Goal: Communication & Community: Answer question/provide support

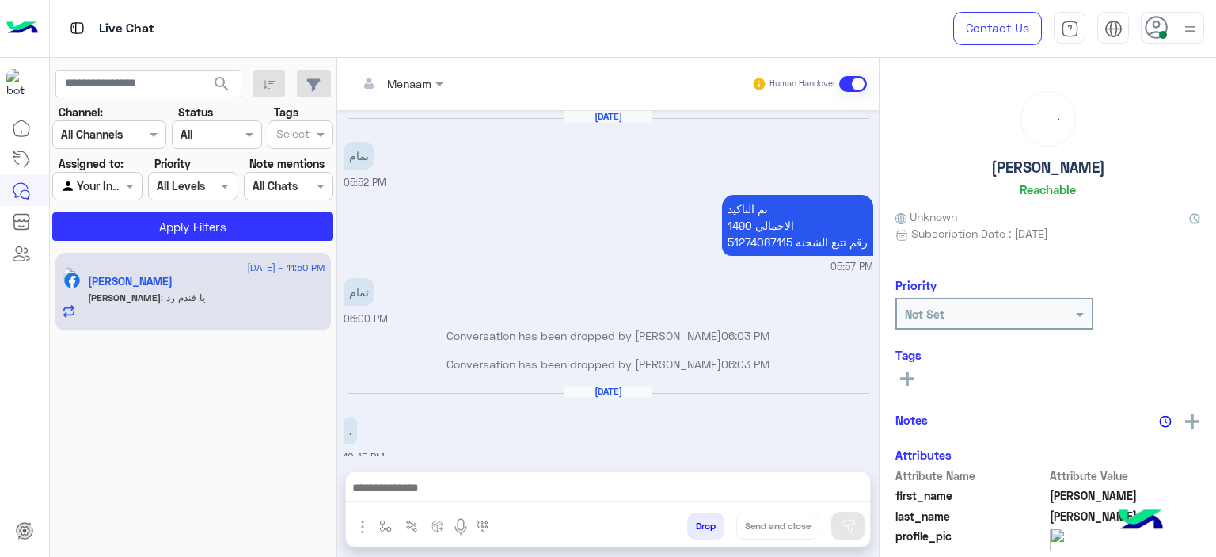
scroll to position [983, 0]
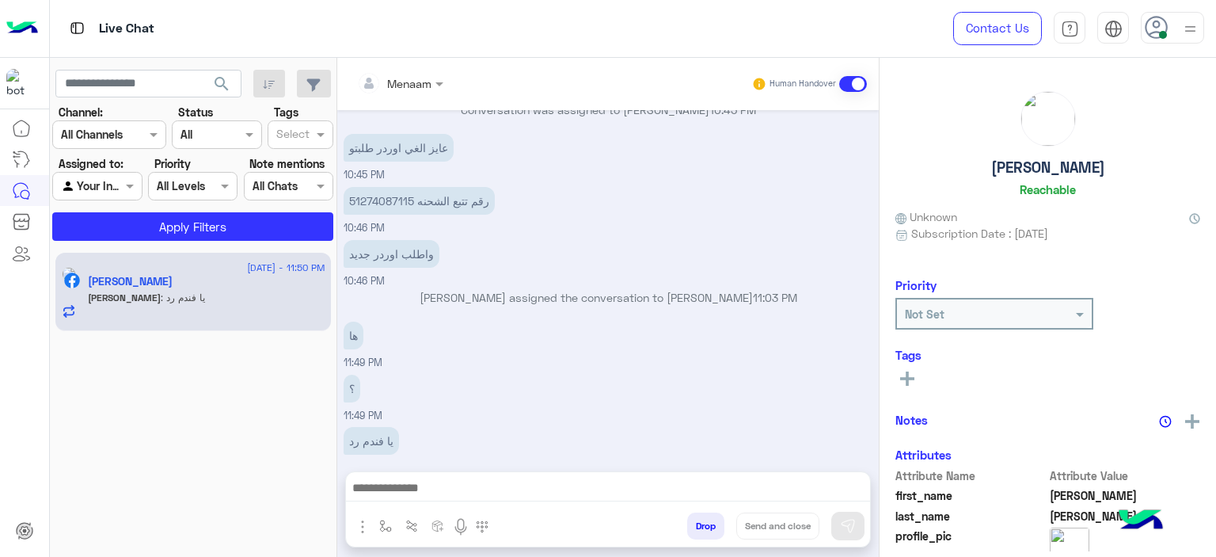
click at [1188, 21] on img at bounding box center [1191, 29] width 20 height 20
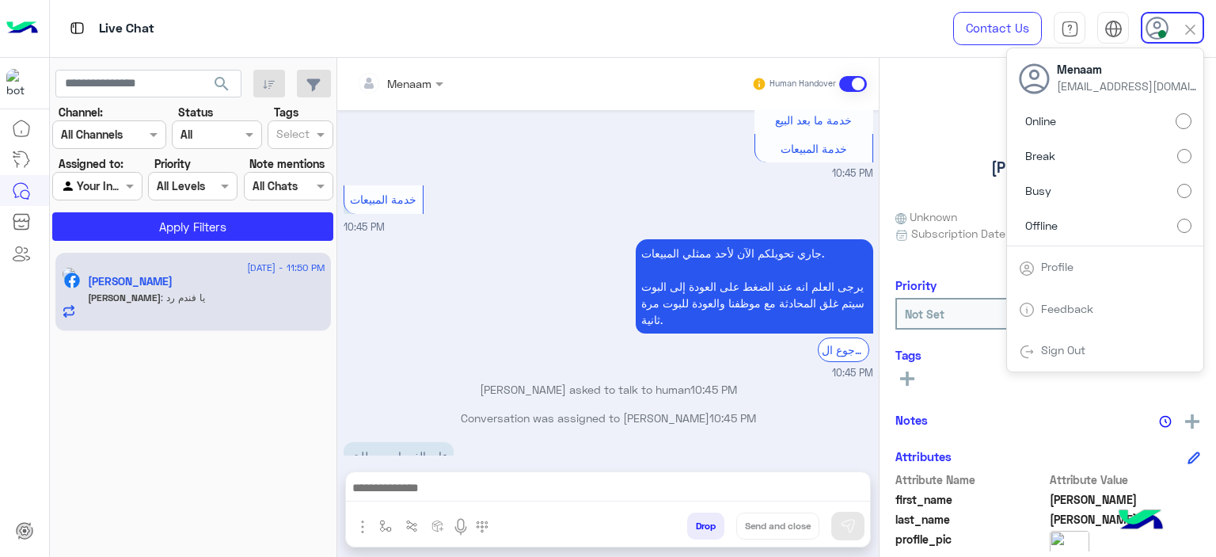
scroll to position [587, 0]
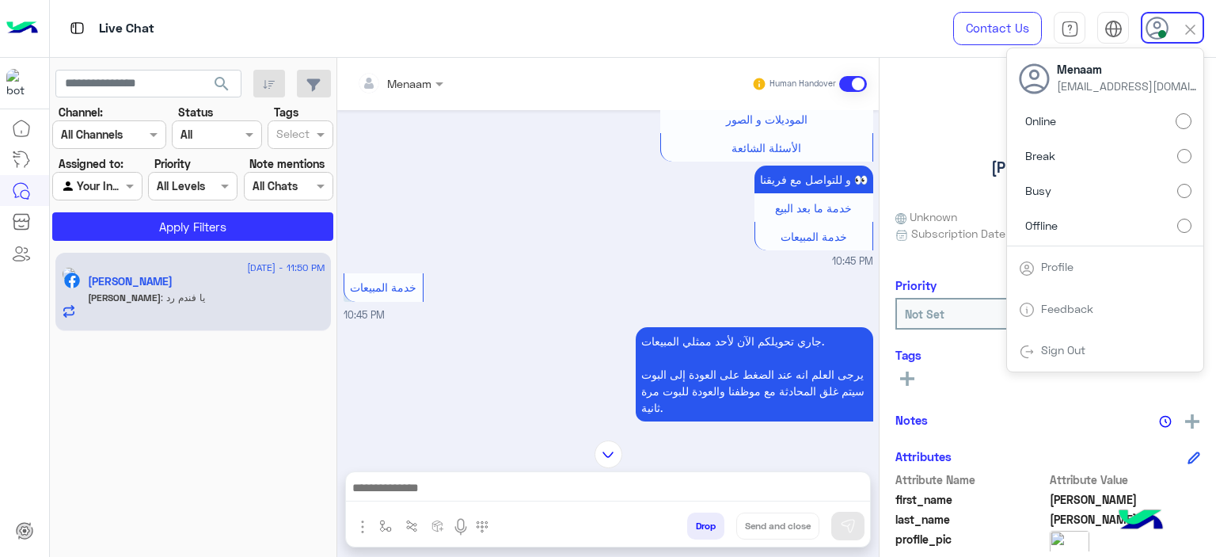
click at [407, 79] on div at bounding box center [400, 83] width 102 height 18
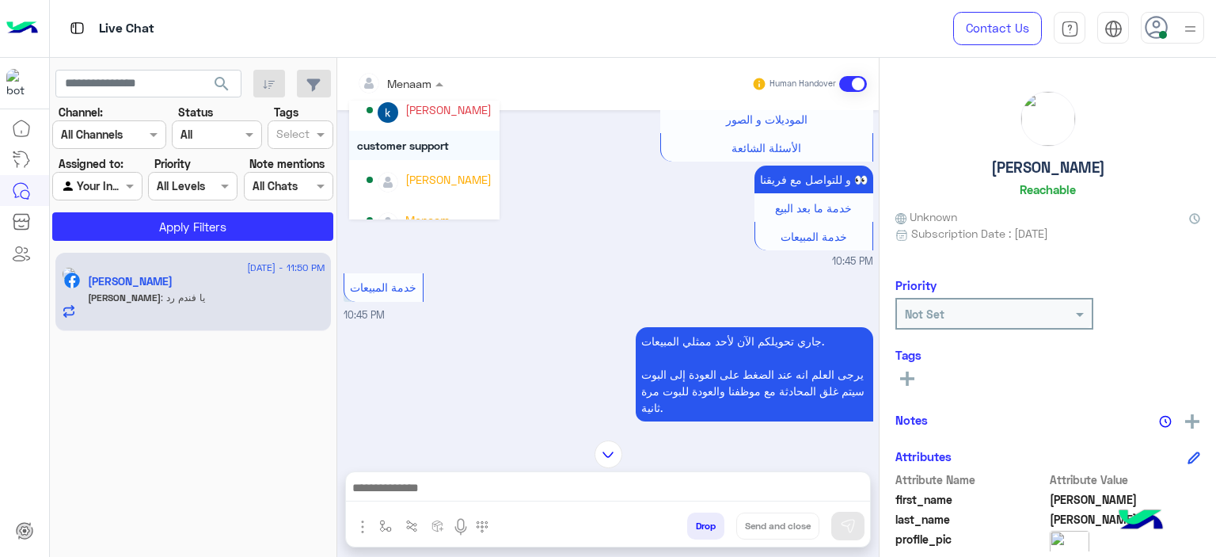
scroll to position [141, 0]
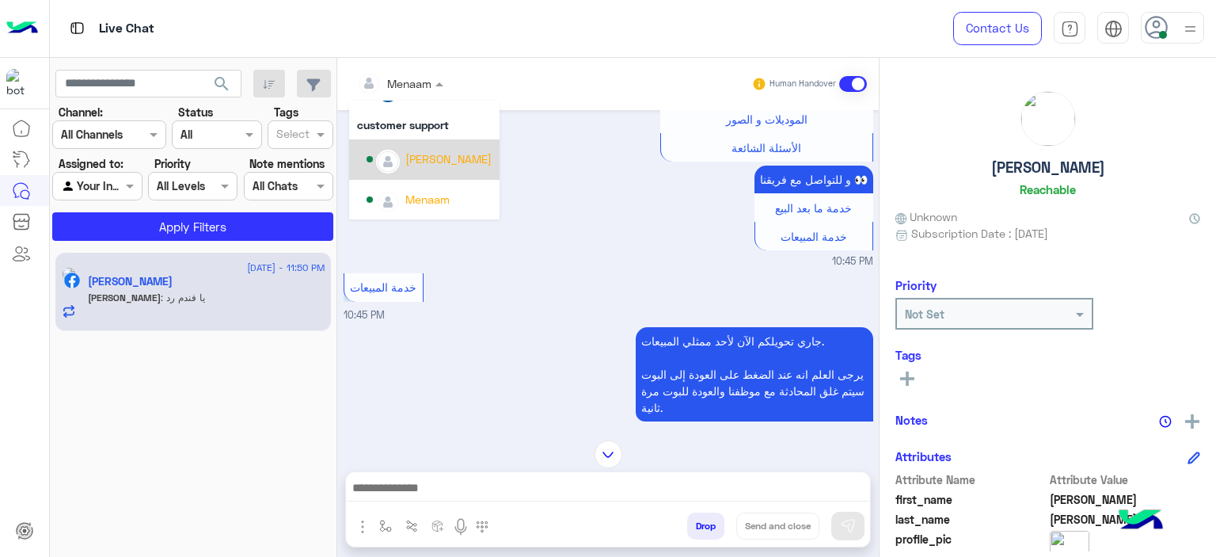
click at [443, 169] on div "[PERSON_NAME]" at bounding box center [429, 160] width 125 height 28
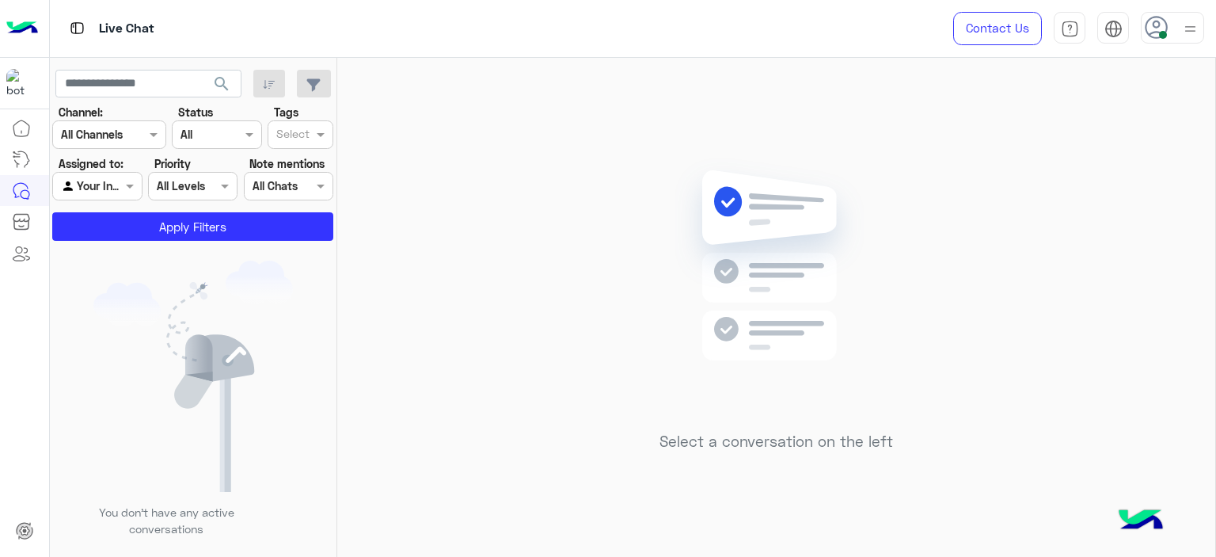
click at [1168, 34] on icon at bounding box center [1157, 28] width 24 height 24
click at [1094, 226] on label "Offline" at bounding box center [1105, 225] width 173 height 29
click at [584, 221] on div "Select a conversation on the left" at bounding box center [776, 310] width 878 height 505
